Goal: Task Accomplishment & Management: Manage account settings

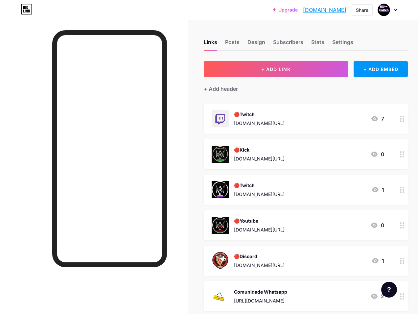
click at [395, 10] on icon at bounding box center [395, 10] width 3 height 2
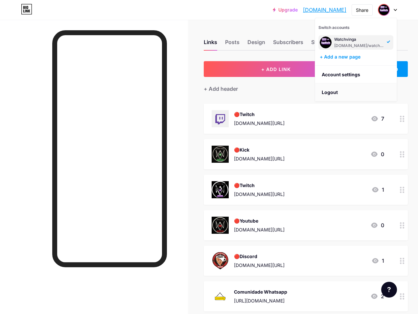
click at [331, 92] on li "Logout" at bounding box center [356, 92] width 82 height 18
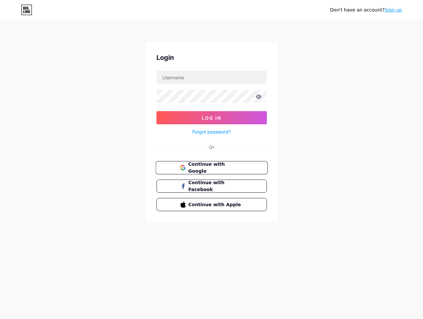
click at [210, 165] on span "Continue with Google" at bounding box center [215, 168] width 55 height 14
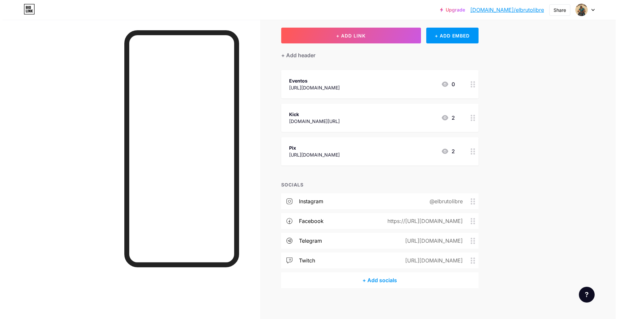
scroll to position [35, 0]
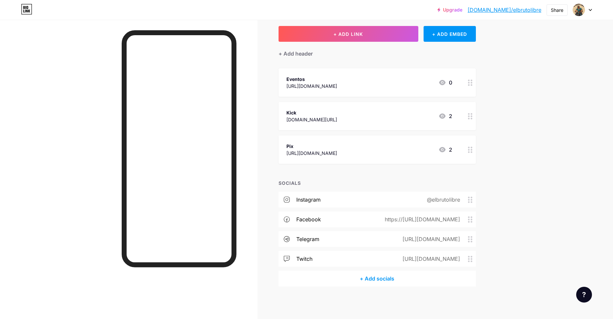
click at [390, 279] on div "+ Add socials" at bounding box center [376, 279] width 197 height 16
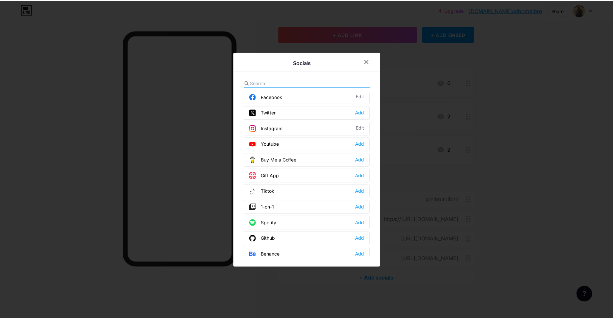
scroll to position [33, 0]
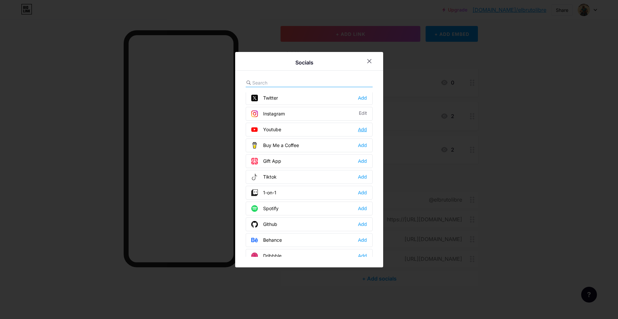
click at [359, 128] on div "Add" at bounding box center [362, 129] width 9 height 7
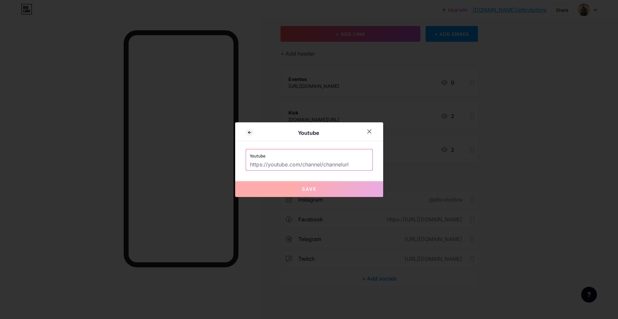
click at [308, 167] on input "text" at bounding box center [309, 164] width 118 height 11
paste input "https://www.youtube.com/@elbrutolibre"
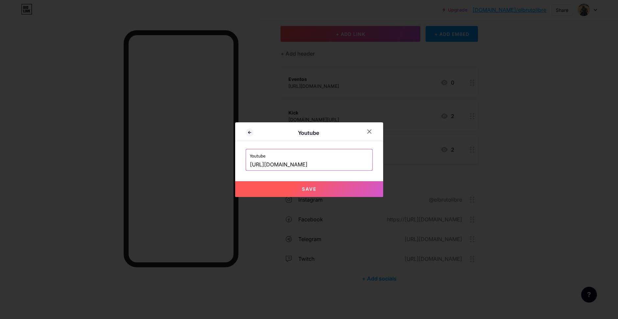
type input "https://www.youtube.com/@elbrutolibre"
click at [339, 186] on button "Save" at bounding box center [309, 189] width 148 height 16
